Goal: Check status: Check status

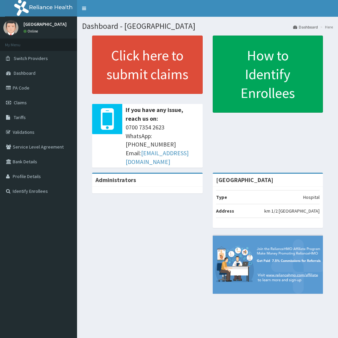
click at [20, 101] on span "Claims" at bounding box center [20, 103] width 13 height 6
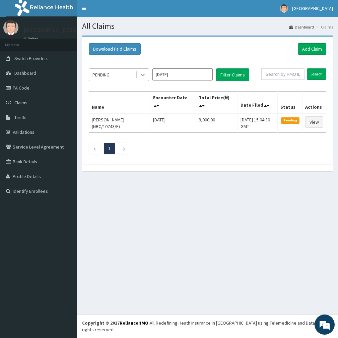
click at [143, 75] on icon at bounding box center [143, 75] width 4 height 2
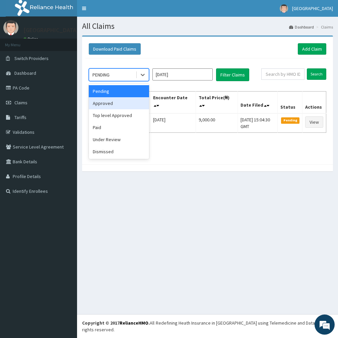
click at [118, 101] on div "Approved" at bounding box center [119, 103] width 60 height 12
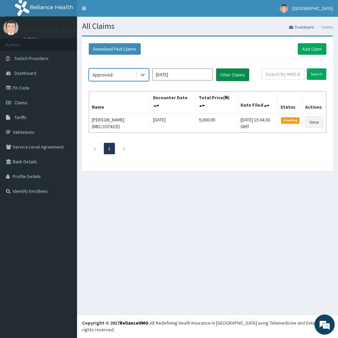
click at [233, 80] on button "Filter Claims" at bounding box center [232, 74] width 33 height 13
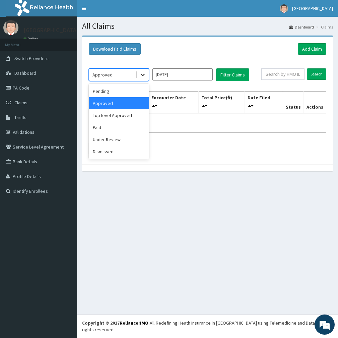
click at [140, 74] on icon at bounding box center [142, 74] width 7 height 7
click at [112, 114] on div "Top level Approved" at bounding box center [119, 115] width 60 height 12
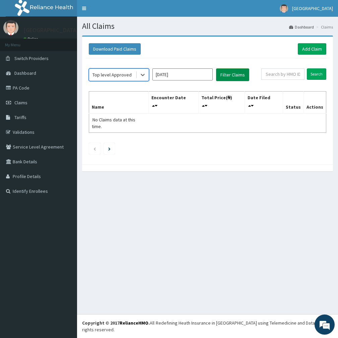
click at [240, 76] on button "Filter Claims" at bounding box center [232, 74] width 33 height 13
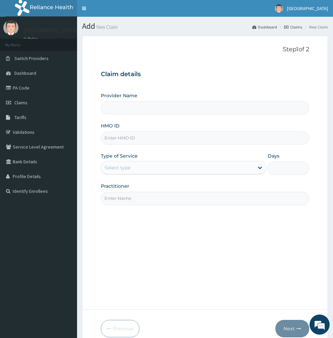
scroll to position [39, 0]
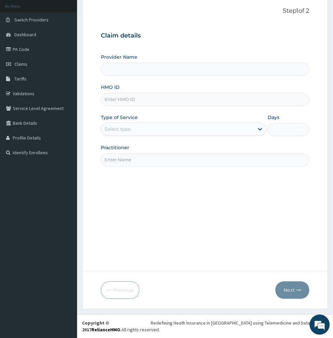
type input "[GEOGRAPHIC_DATA]"
